Goal: Task Accomplishment & Management: Manage account settings

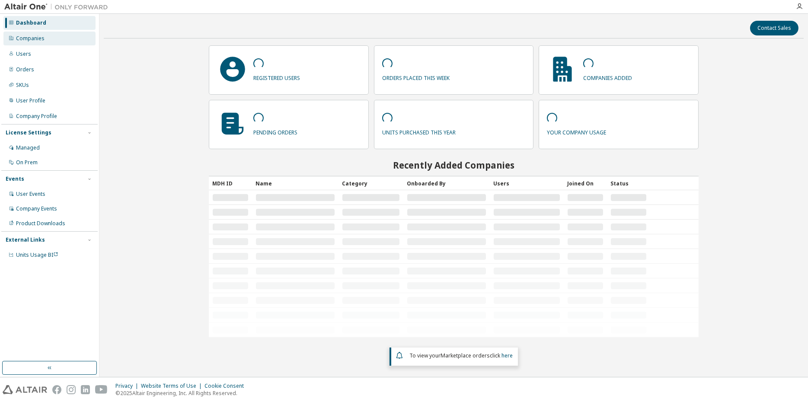
click at [34, 38] on div "Companies" at bounding box center [30, 38] width 29 height 7
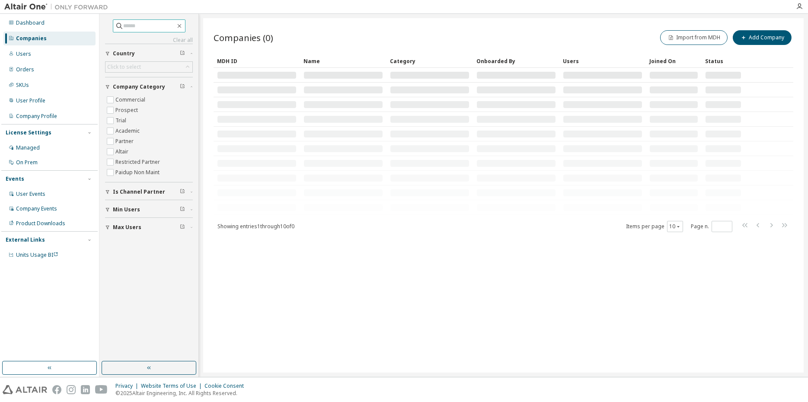
click at [151, 29] on input "text" at bounding box center [150, 26] width 52 height 9
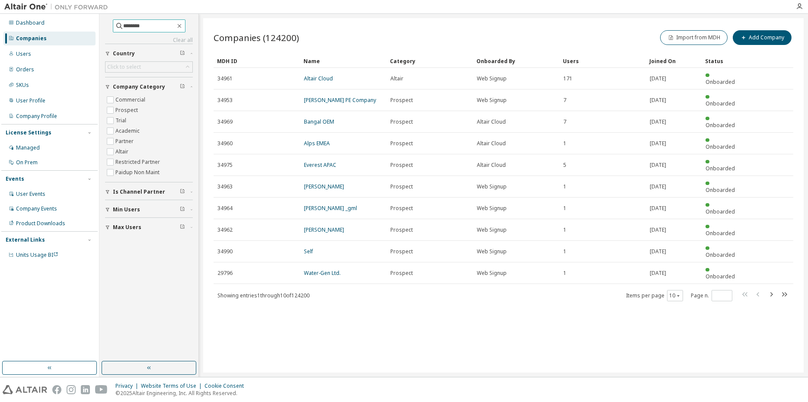
type input "********"
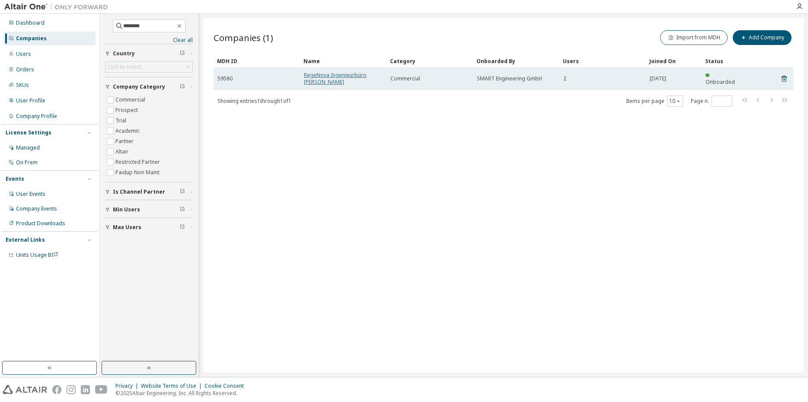
click at [318, 76] on link "RegeNova Ingenieurbüro A. J. Bohmann" at bounding box center [335, 78] width 63 height 14
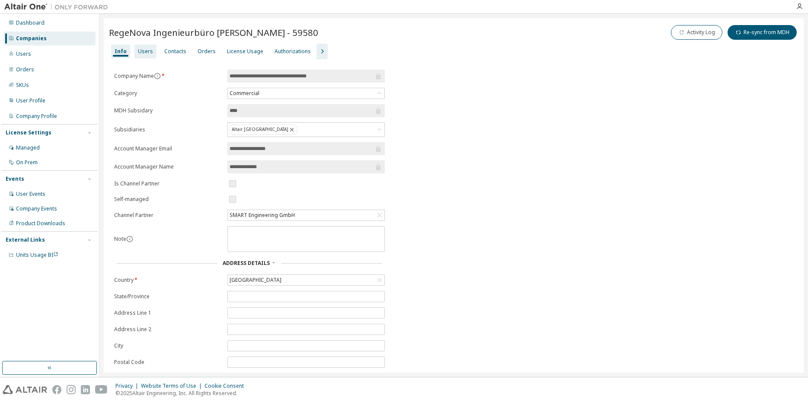
click at [141, 52] on div "Users" at bounding box center [145, 51] width 15 height 7
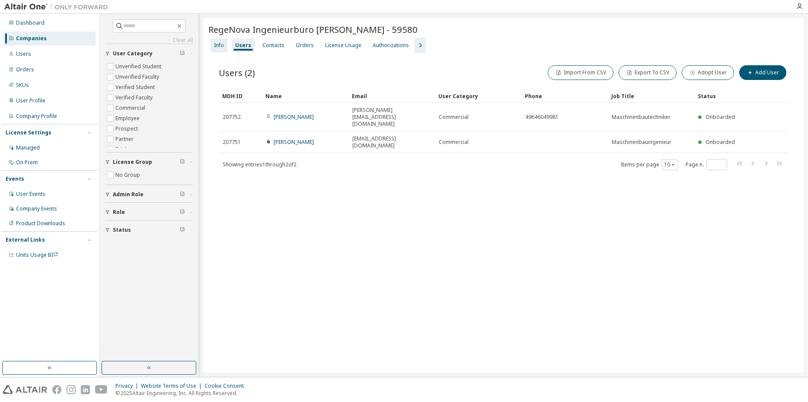
click at [221, 43] on div "Info" at bounding box center [219, 45] width 10 height 7
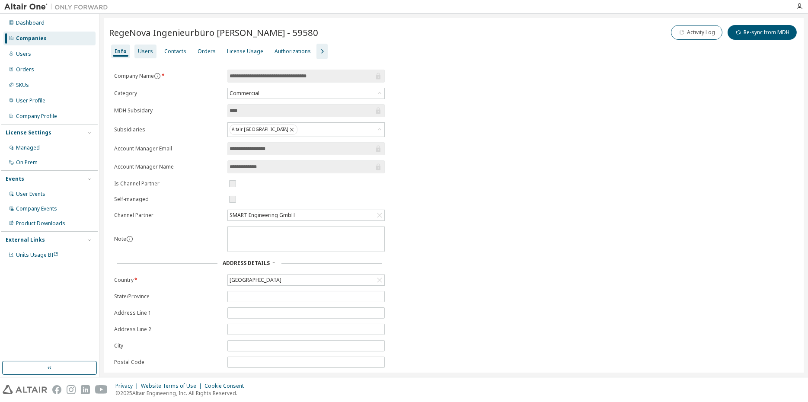
click at [141, 52] on div "Users" at bounding box center [145, 51] width 15 height 7
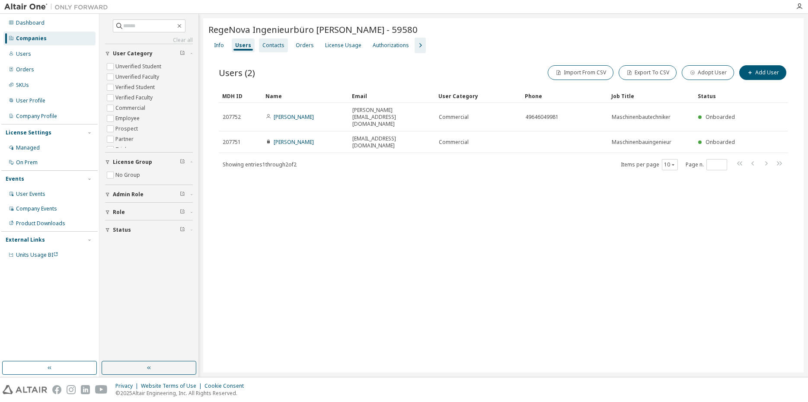
click at [277, 44] on div "Contacts" at bounding box center [274, 45] width 22 height 7
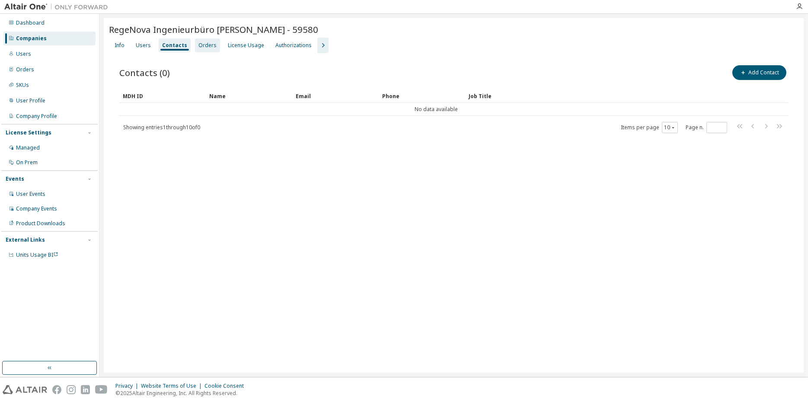
click at [195, 44] on div "Orders" at bounding box center [207, 45] width 25 height 14
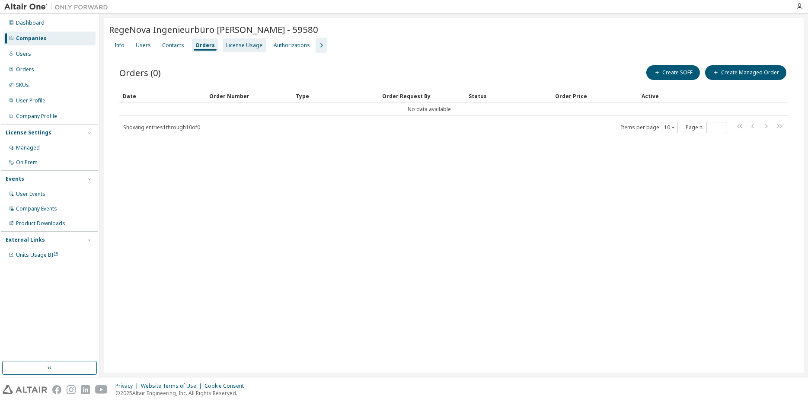
click at [231, 46] on div "License Usage" at bounding box center [244, 45] width 36 height 7
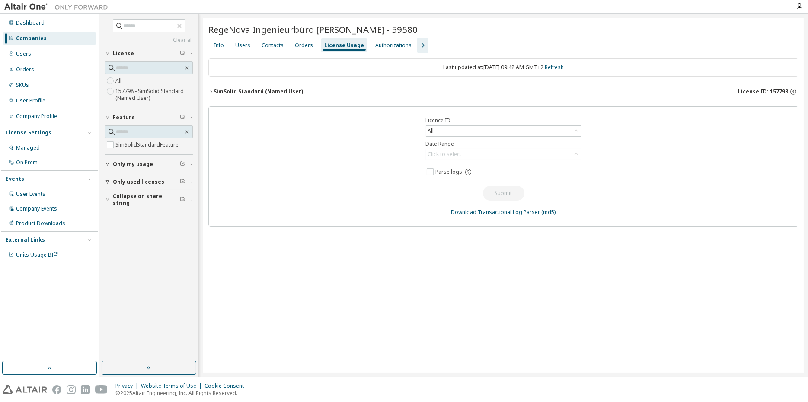
click at [234, 94] on div "SimSolid Standard (Named User)" at bounding box center [259, 91] width 90 height 7
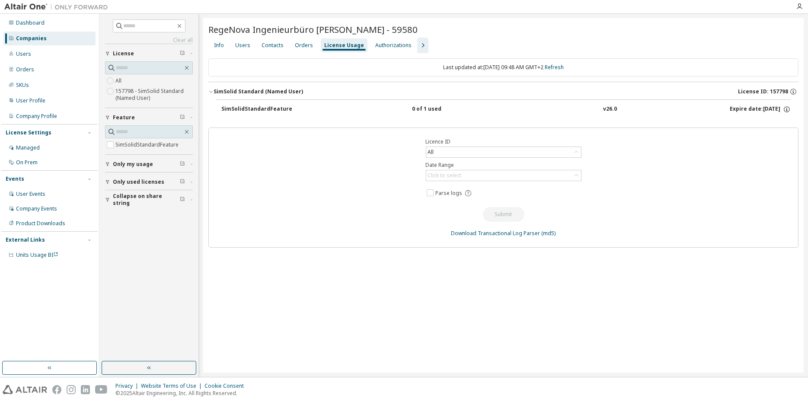
click at [418, 44] on icon "button" at bounding box center [423, 45] width 10 height 10
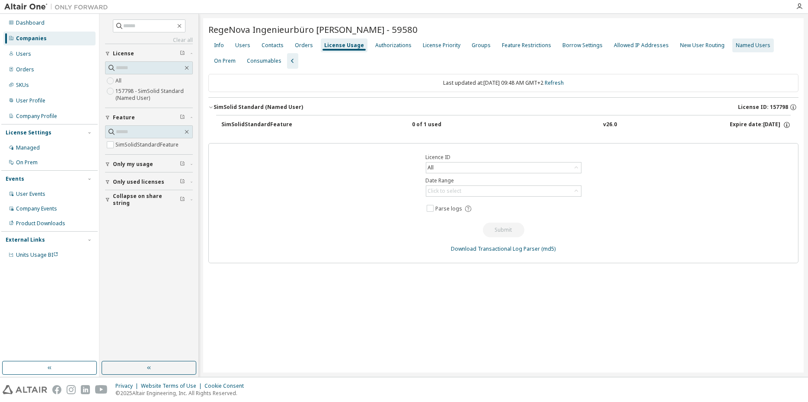
click at [745, 48] on div "Named Users" at bounding box center [753, 45] width 35 height 7
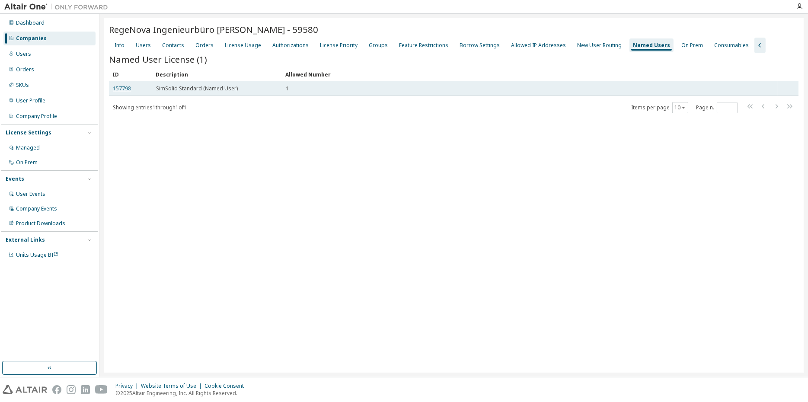
click at [121, 88] on link "157798" at bounding box center [122, 88] width 18 height 7
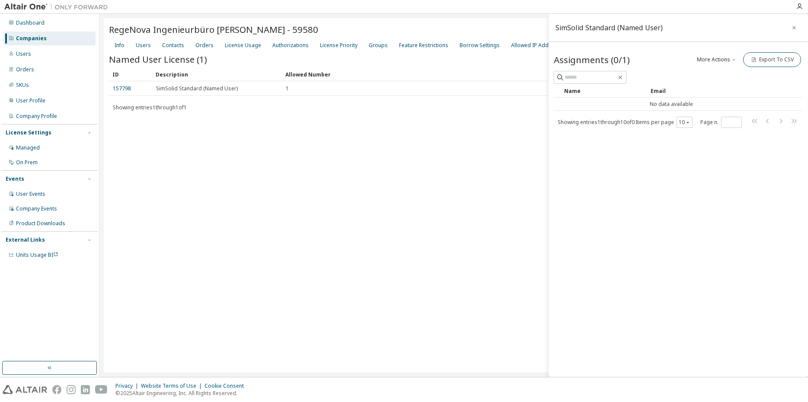
click at [722, 59] on button "More Actions" at bounding box center [718, 59] width 42 height 15
click at [593, 76] on input "text" at bounding box center [591, 77] width 52 height 9
click at [140, 46] on div "Users" at bounding box center [143, 45] width 15 height 7
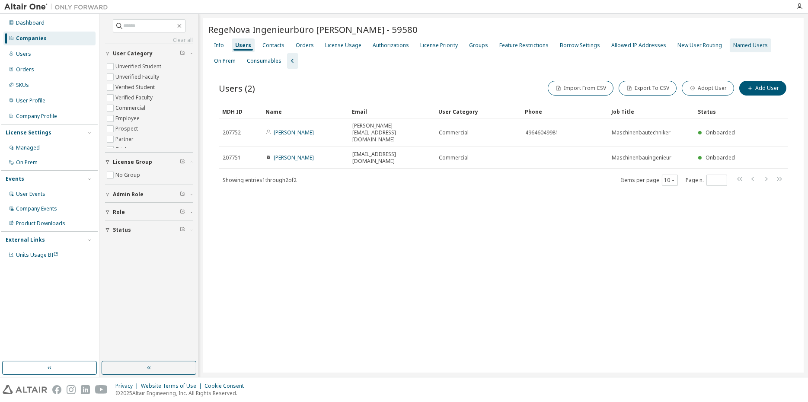
click at [739, 47] on div "Named Users" at bounding box center [751, 45] width 35 height 7
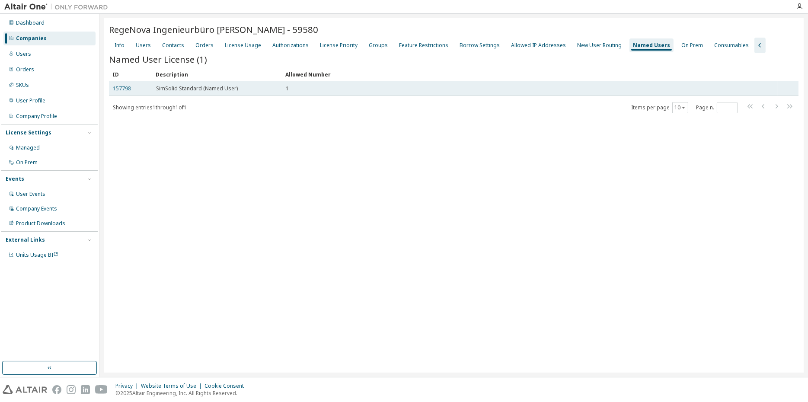
click at [124, 87] on link "157798" at bounding box center [122, 88] width 18 height 7
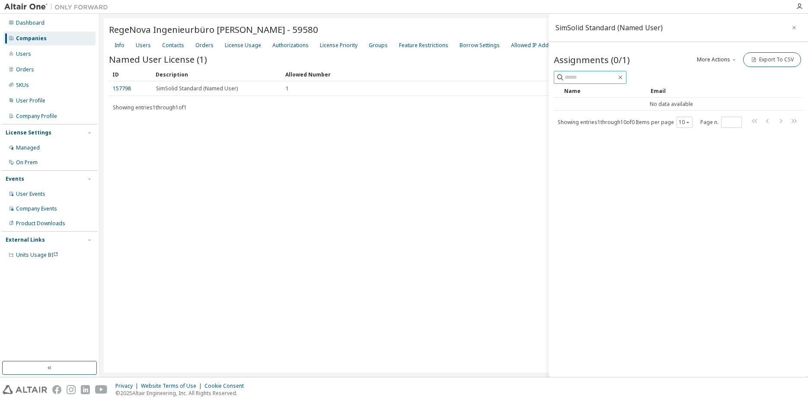
click at [590, 76] on input "text" at bounding box center [591, 77] width 52 height 9
type input "*******"
click at [623, 77] on icon "button" at bounding box center [621, 78] width 4 height 4
click at [731, 59] on span "button" at bounding box center [734, 59] width 7 height 7
click at [712, 71] on div "Add" at bounding box center [729, 75] width 54 height 12
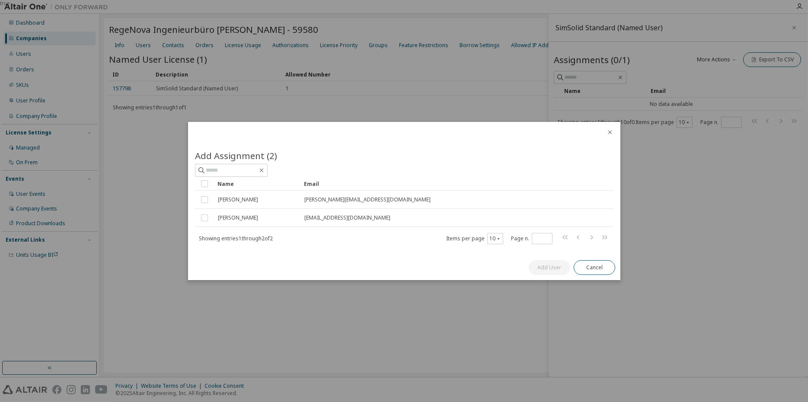
click at [608, 131] on icon "close" at bounding box center [610, 132] width 7 height 7
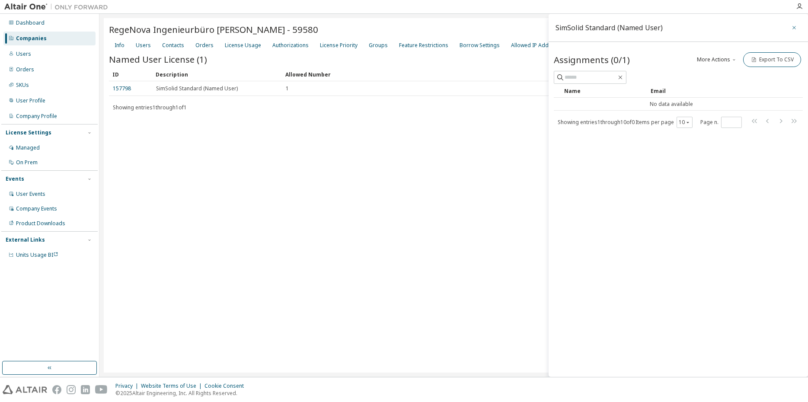
click at [792, 27] on icon "button" at bounding box center [795, 27] width 6 height 7
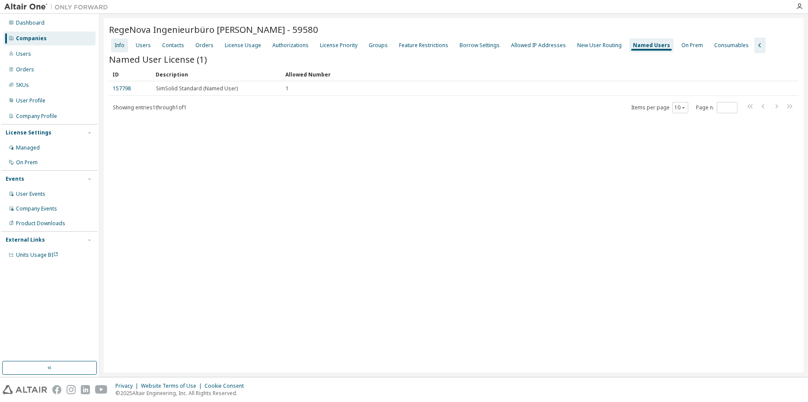
click at [116, 45] on div "Info" at bounding box center [120, 45] width 10 height 7
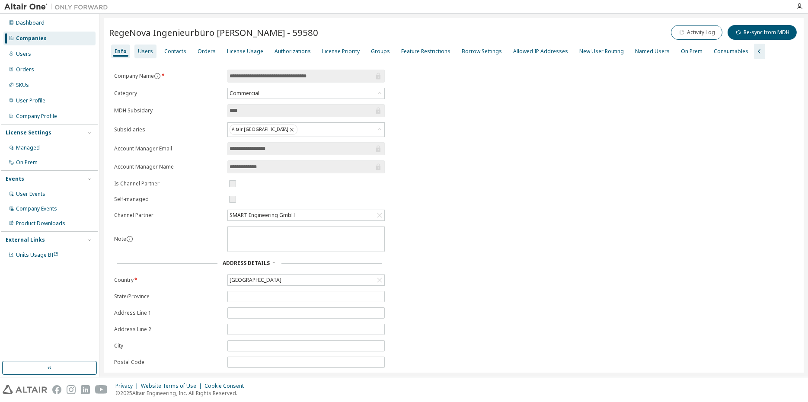
click at [139, 49] on div "Users" at bounding box center [145, 51] width 15 height 7
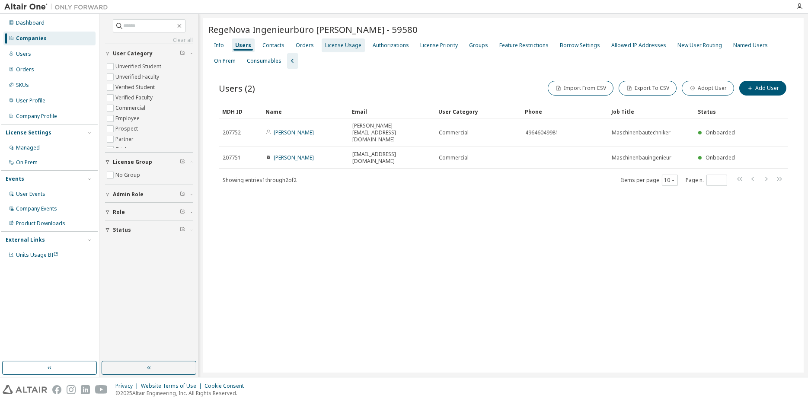
click at [335, 44] on div "License Usage" at bounding box center [343, 45] width 36 height 7
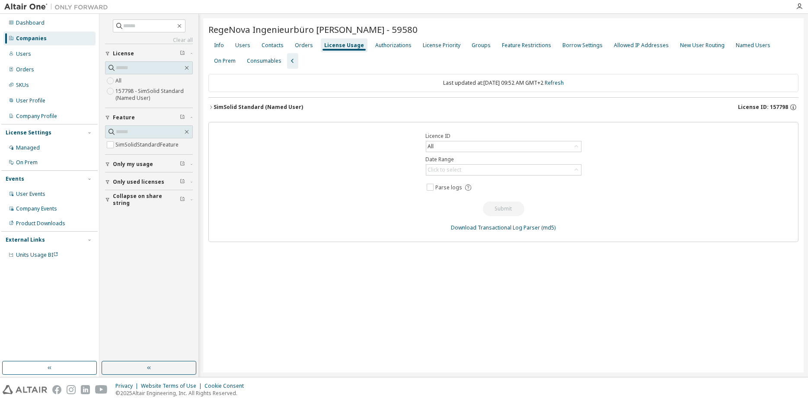
click at [247, 105] on div "SimSolid Standard (Named User)" at bounding box center [259, 107] width 90 height 7
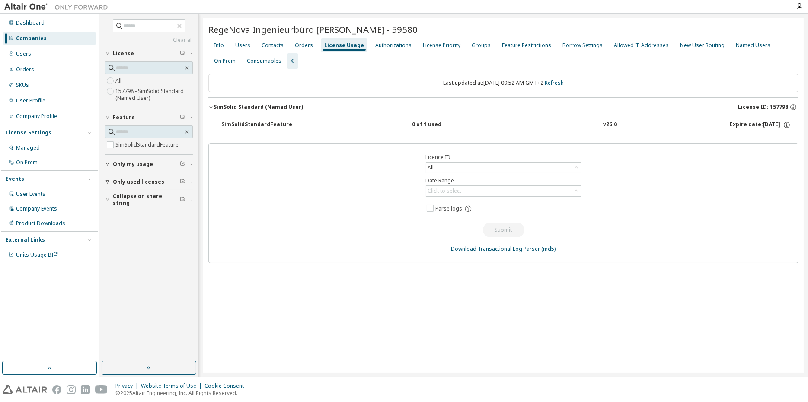
click at [260, 125] on div "SimSolidStandardFeature" at bounding box center [260, 125] width 78 height 8
click at [764, 123] on div "Expire date: 2026-10-01" at bounding box center [760, 125] width 61 height 8
click at [244, 103] on button "SimSolid Standard (Named User) License ID: 157798" at bounding box center [503, 107] width 590 height 19
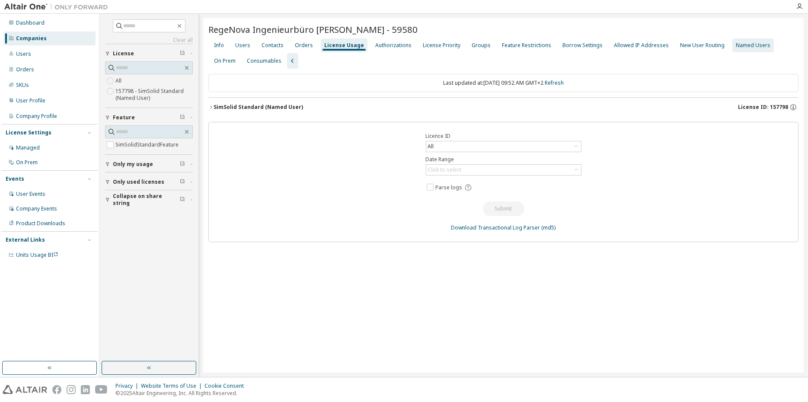
click at [739, 44] on div "Named Users" at bounding box center [753, 45] width 35 height 7
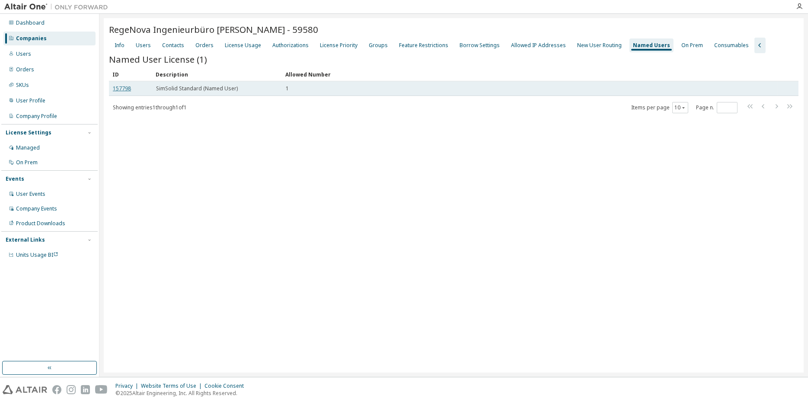
click at [121, 87] on link "157798" at bounding box center [122, 88] width 18 height 7
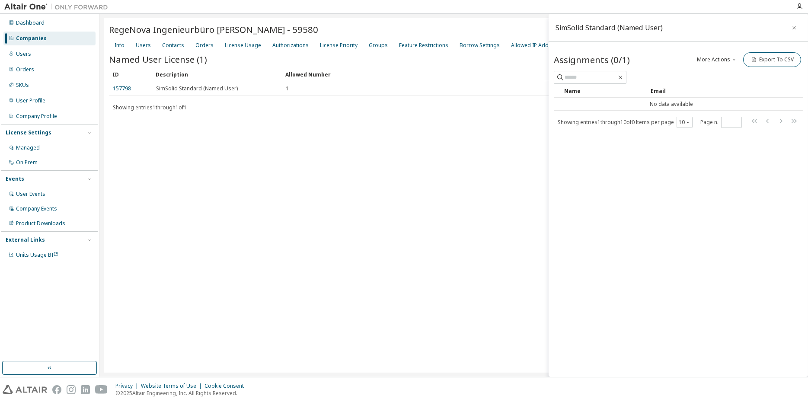
click at [721, 61] on button "More Actions" at bounding box center [718, 59] width 42 height 15
click at [597, 76] on input "text" at bounding box center [591, 77] width 52 height 9
click at [719, 58] on button "More Actions" at bounding box center [718, 59] width 42 height 15
click at [719, 74] on div "Add" at bounding box center [729, 75] width 54 height 12
